Goal: Understand process/instructions: Learn about a topic

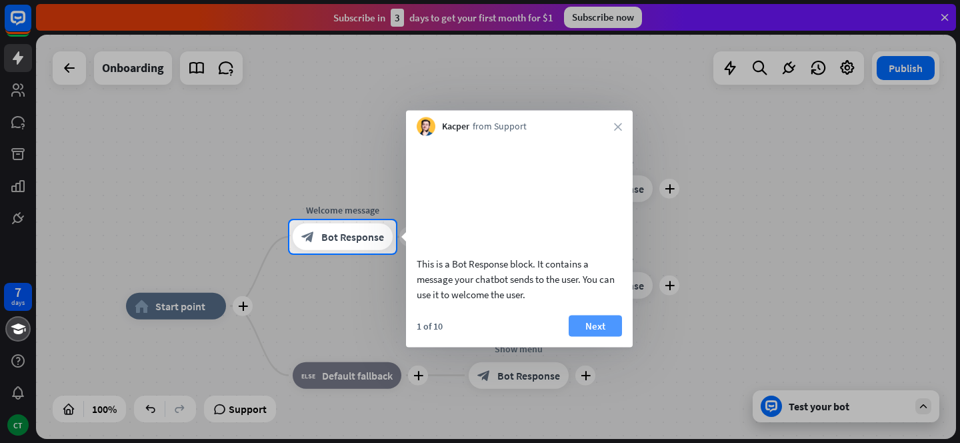
click at [602, 336] on button "Next" at bounding box center [595, 325] width 53 height 21
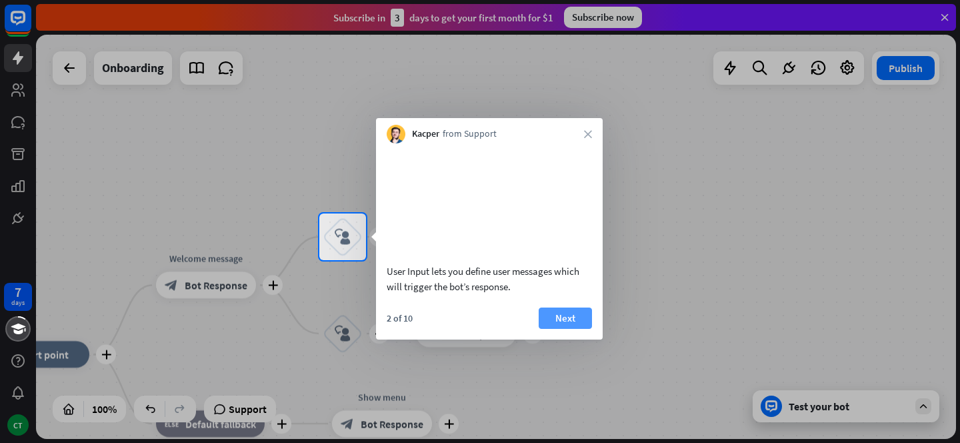
click at [561, 329] on button "Next" at bounding box center [565, 317] width 53 height 21
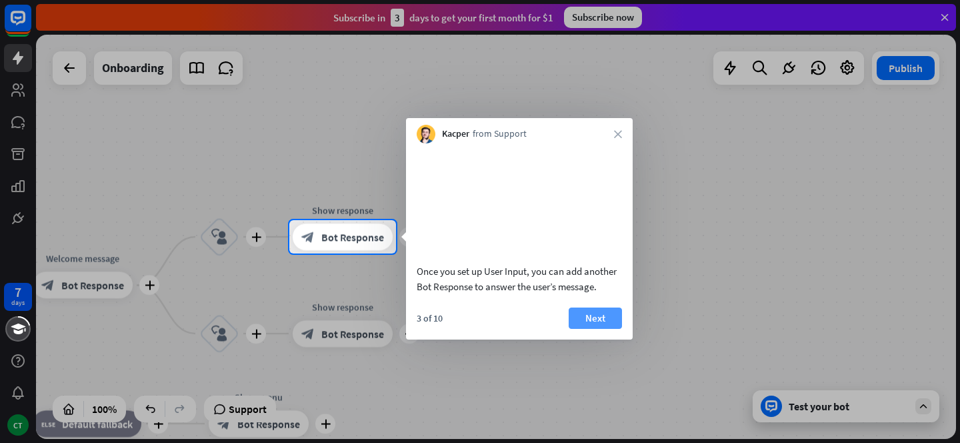
click at [581, 329] on button "Next" at bounding box center [595, 317] width 53 height 21
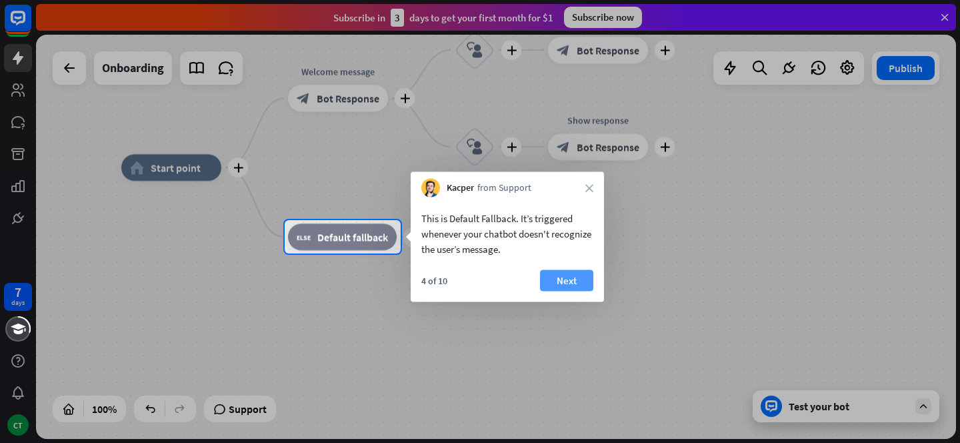
click at [569, 281] on button "Next" at bounding box center [566, 280] width 53 height 21
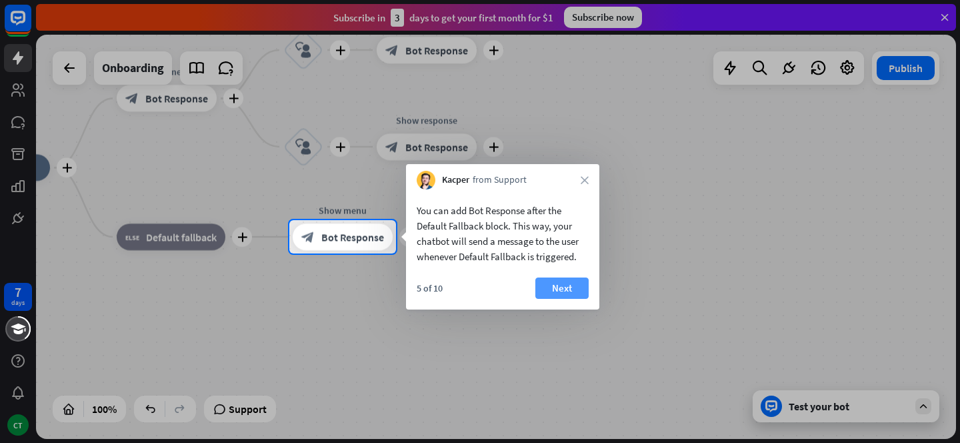
click at [569, 292] on button "Next" at bounding box center [561, 287] width 53 height 21
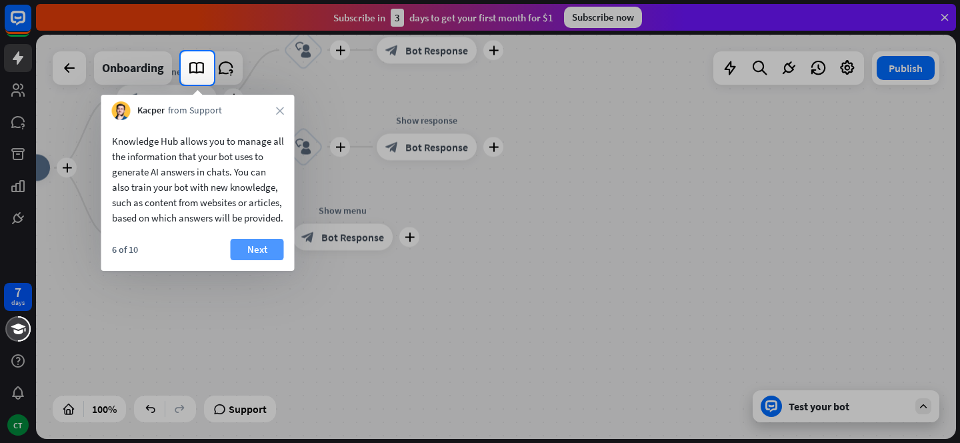
click at [245, 260] on button "Next" at bounding box center [257, 249] width 53 height 21
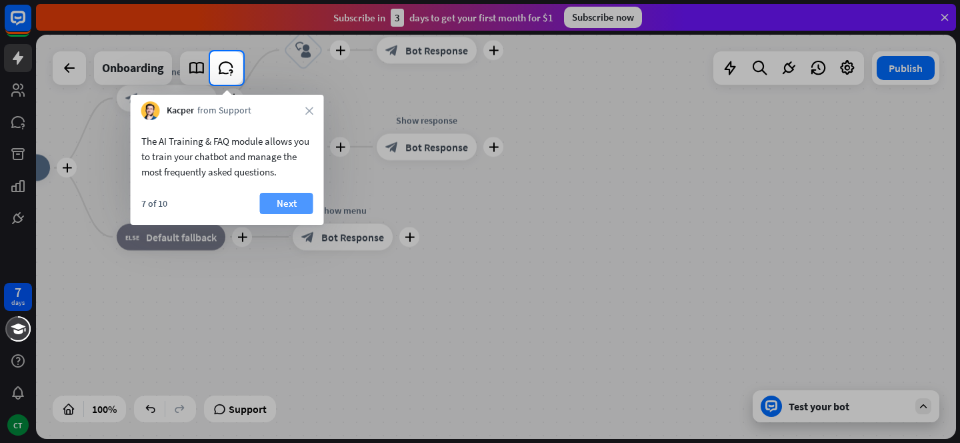
click at [289, 199] on button "Next" at bounding box center [286, 203] width 53 height 21
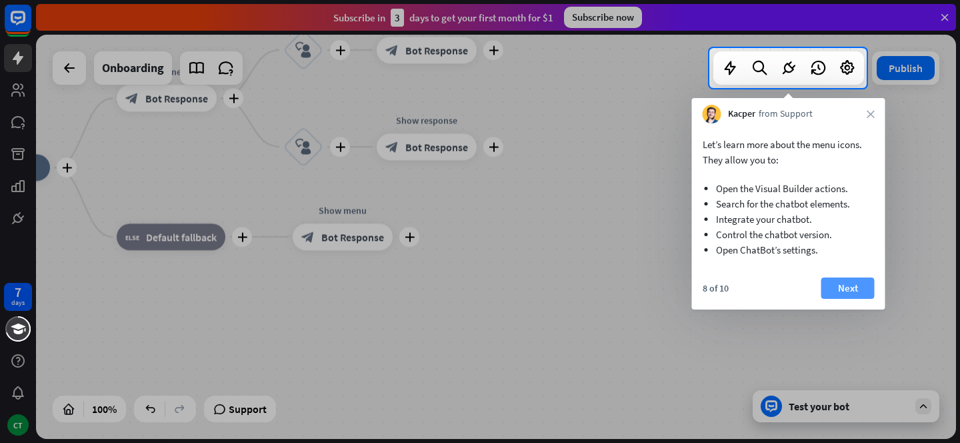
click at [839, 289] on button "Next" at bounding box center [847, 287] width 53 height 21
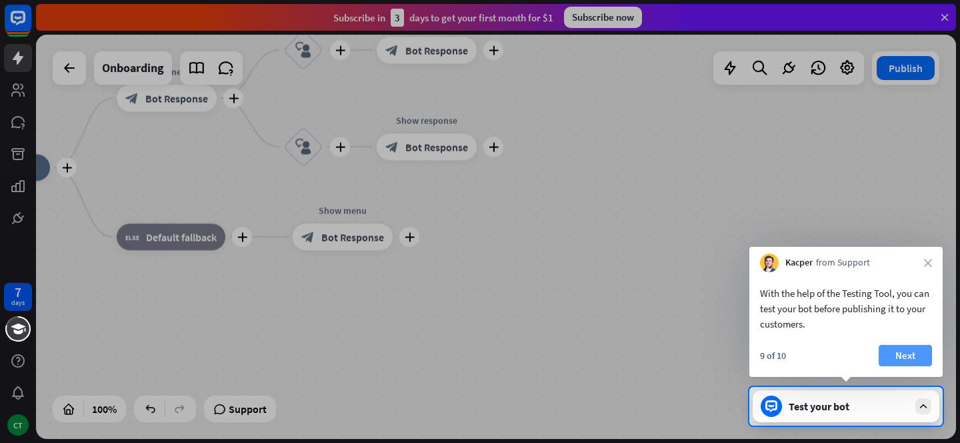
click at [894, 350] on button "Next" at bounding box center [905, 355] width 53 height 21
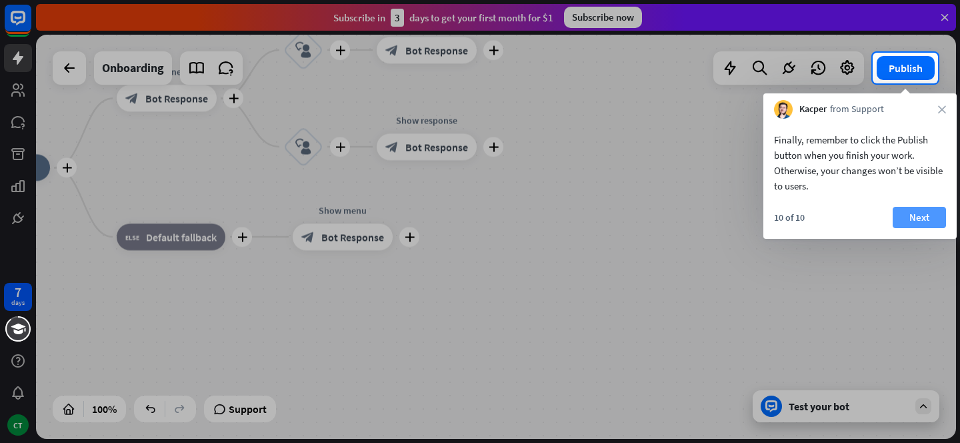
click at [907, 219] on button "Next" at bounding box center [919, 217] width 53 height 21
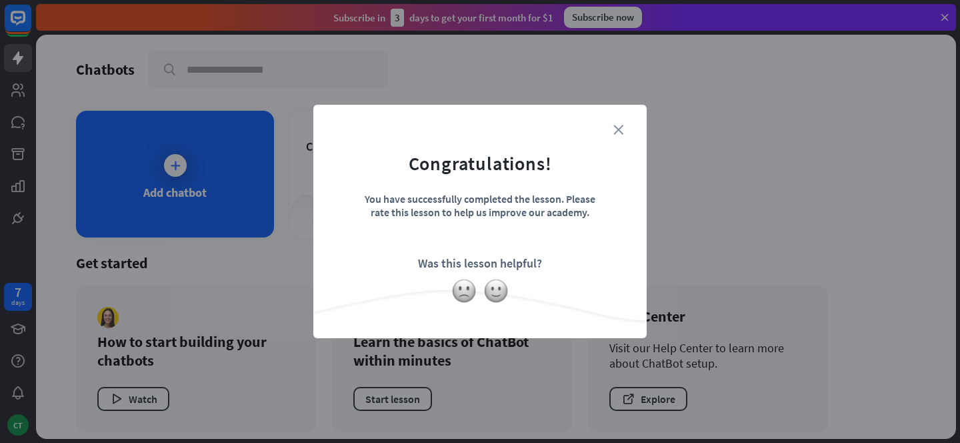
click at [620, 125] on icon "close" at bounding box center [618, 130] width 10 height 10
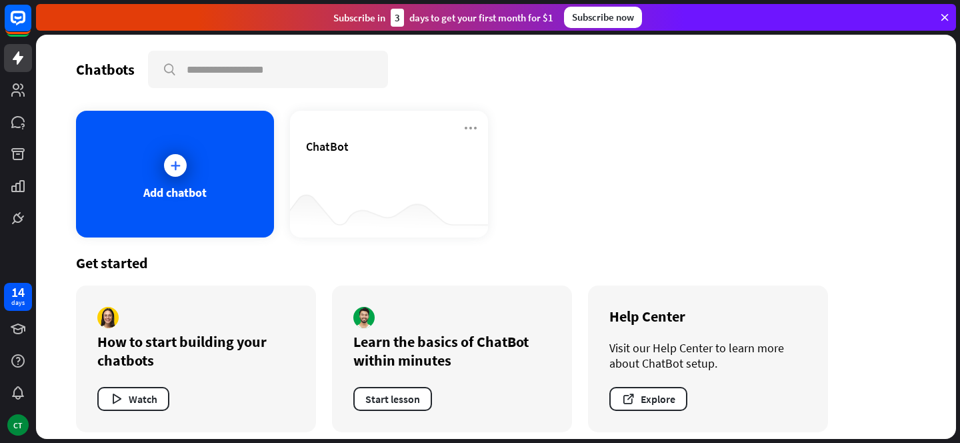
click at [621, 21] on div "Subscribe now" at bounding box center [603, 17] width 78 height 21
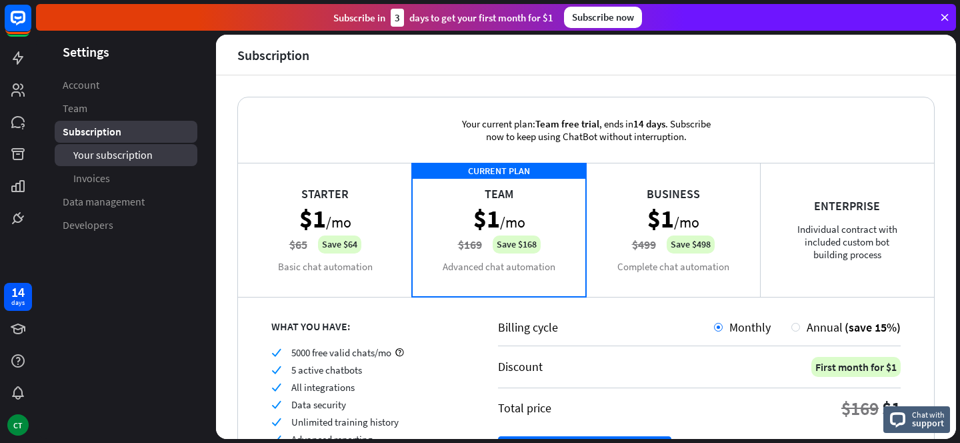
click at [145, 160] on span "Your subscription" at bounding box center [112, 155] width 79 height 14
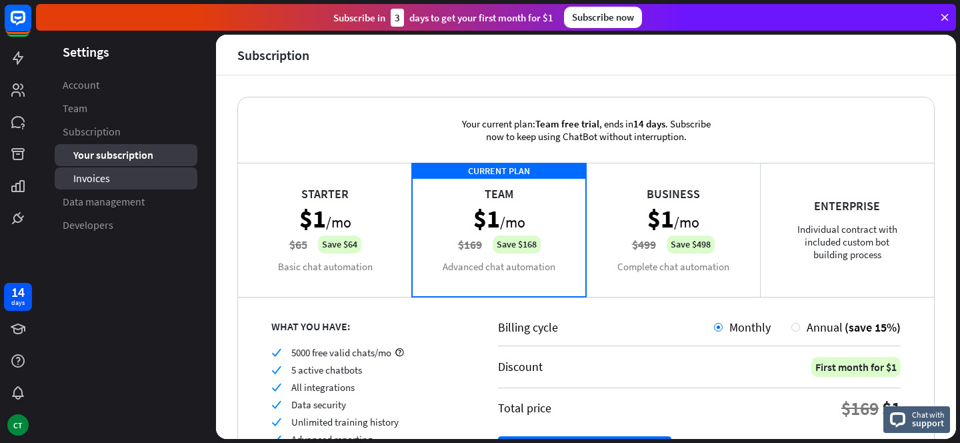
click at [126, 179] on link "Invoices" at bounding box center [126, 178] width 143 height 22
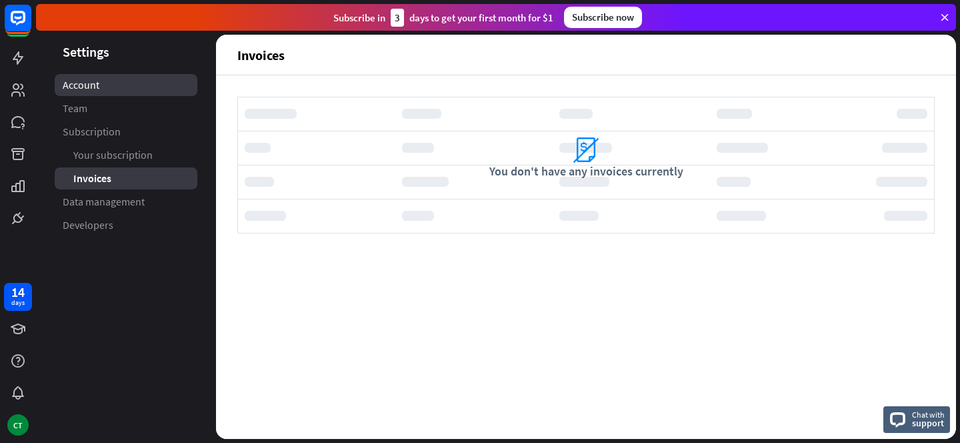
click at [156, 82] on link "Account" at bounding box center [126, 85] width 143 height 22
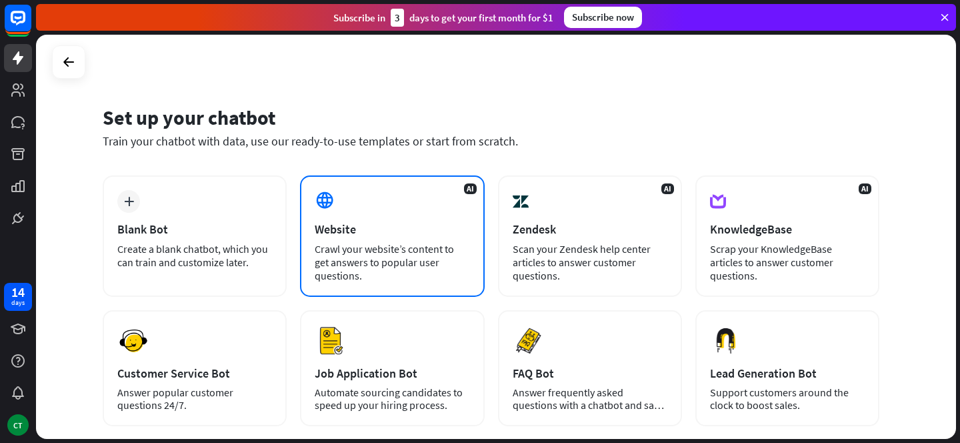
click at [438, 249] on div "Crawl your website’s content to get answers to popular user questions." at bounding box center [392, 262] width 155 height 40
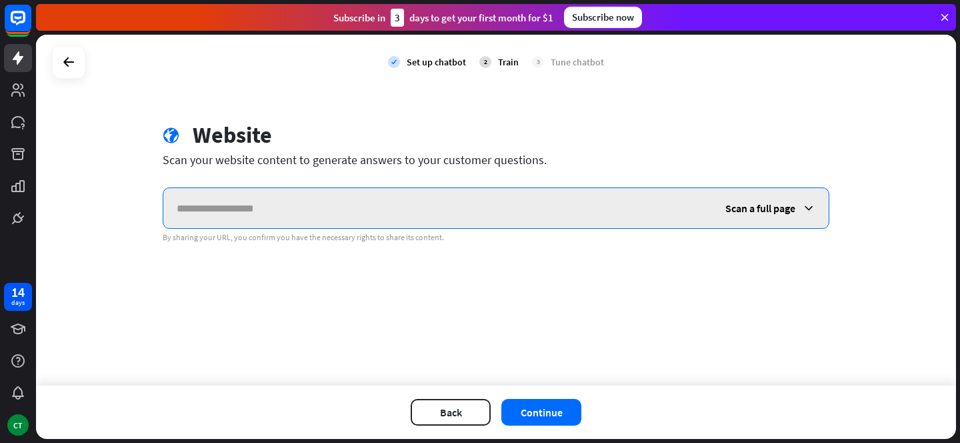
paste input "**********"
type input "**********"
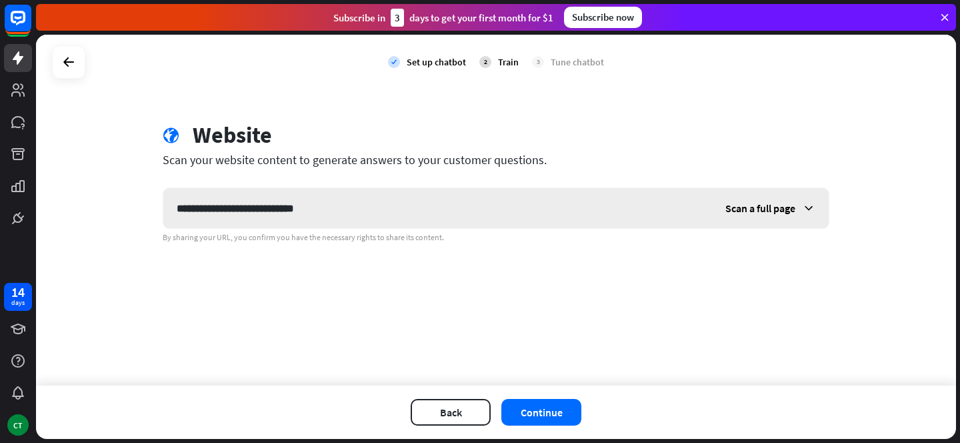
click at [763, 217] on div "Scan a full page" at bounding box center [770, 208] width 117 height 40
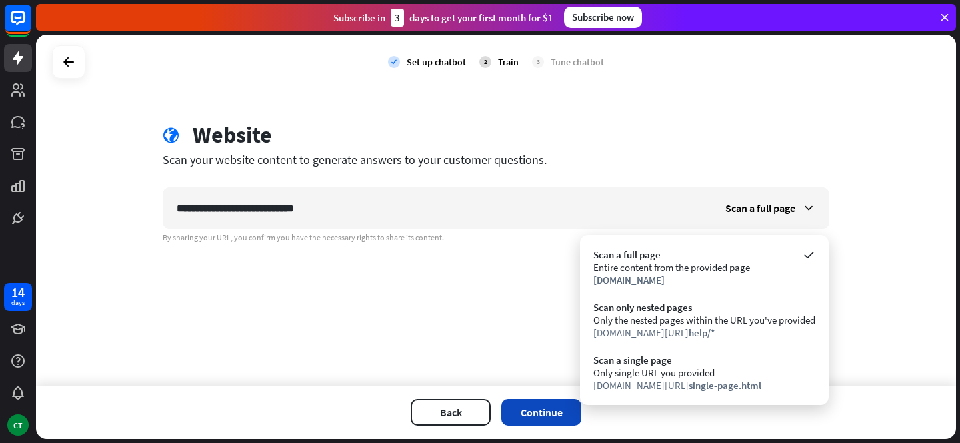
click at [567, 413] on button "Continue" at bounding box center [541, 412] width 80 height 27
